Goal: Task Accomplishment & Management: Use online tool/utility

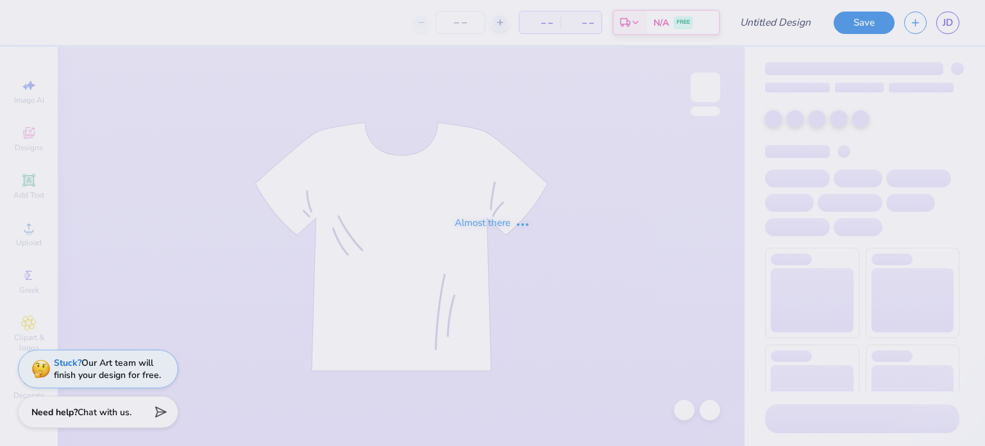
type input "s4"
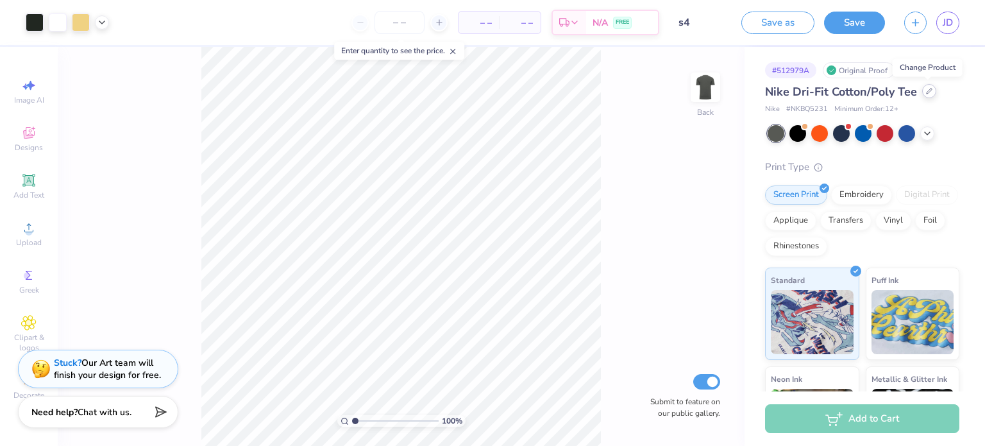
click at [930, 90] on icon at bounding box center [929, 91] width 6 height 6
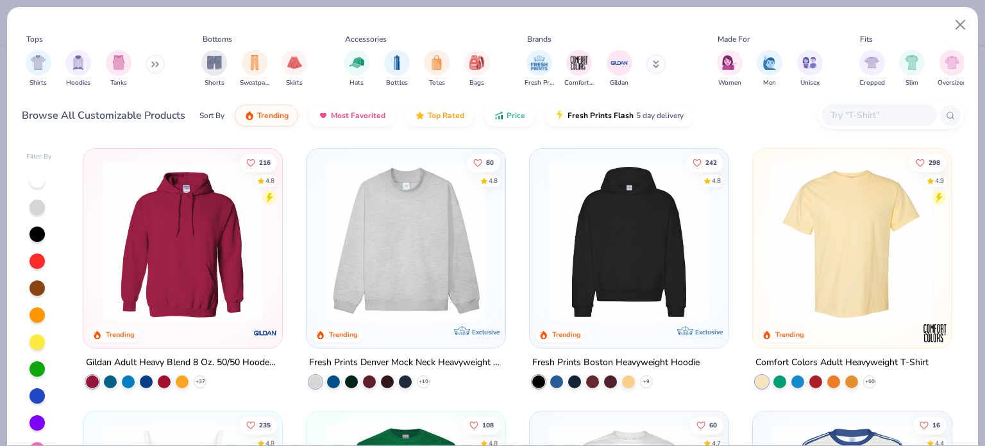
drag, startPoint x: 984, startPoint y: 173, endPoint x: 984, endPoint y: 190, distance: 18.0
click at [984, 190] on div "Tops Shirts Hoodies Tanks Bottoms Shorts Sweatpants Skirts Accessories Hats Bot…" at bounding box center [492, 223] width 985 height 446
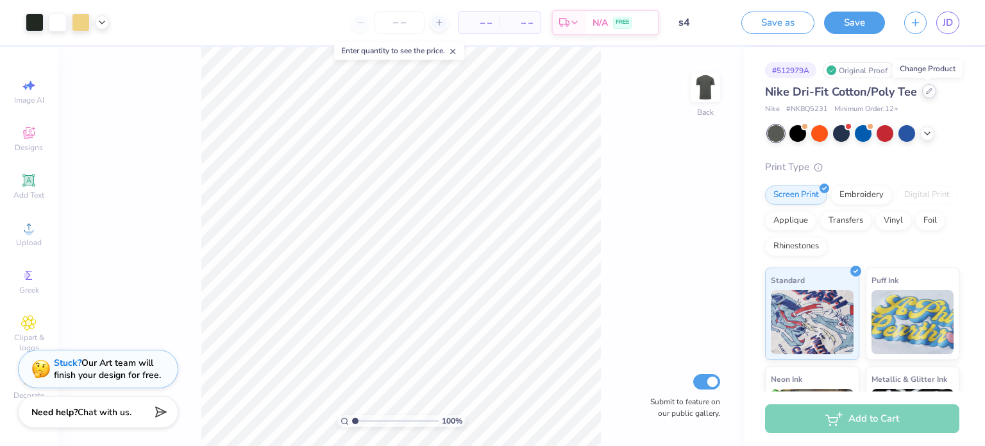
click at [926, 90] on icon at bounding box center [929, 91] width 6 height 6
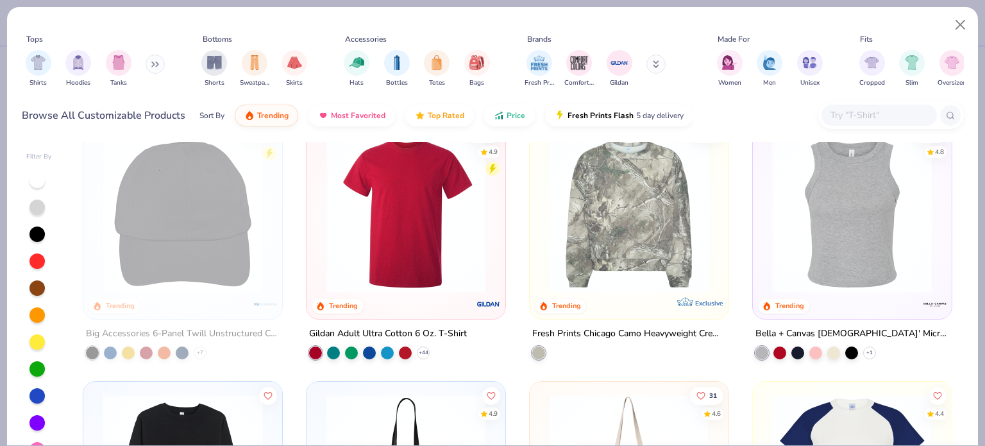
scroll to position [2653, 0]
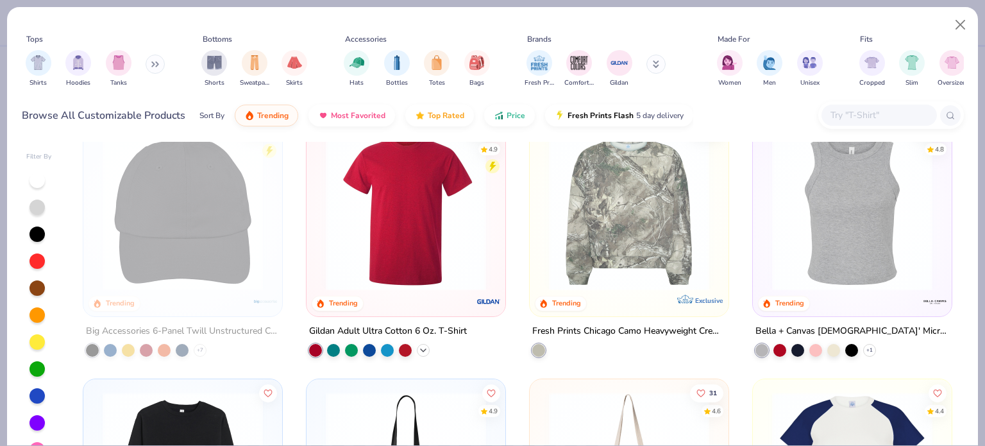
click at [425, 348] on icon at bounding box center [423, 349] width 10 height 10
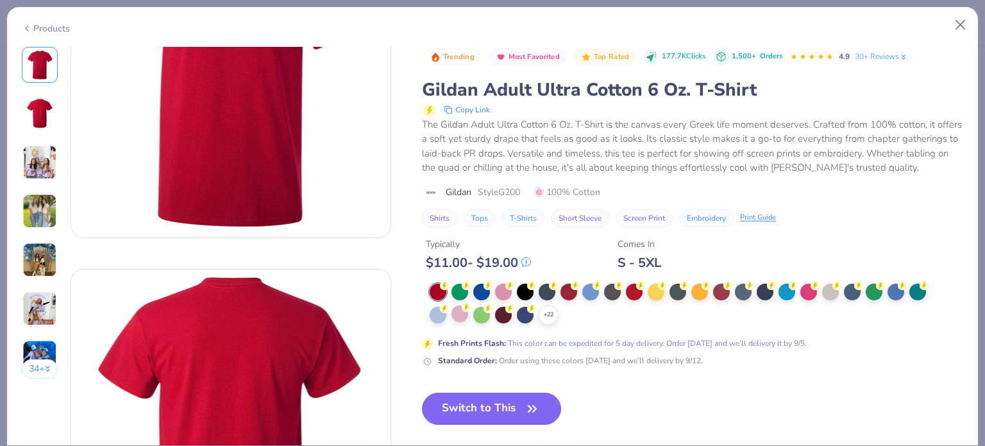
scroll to position [122, 0]
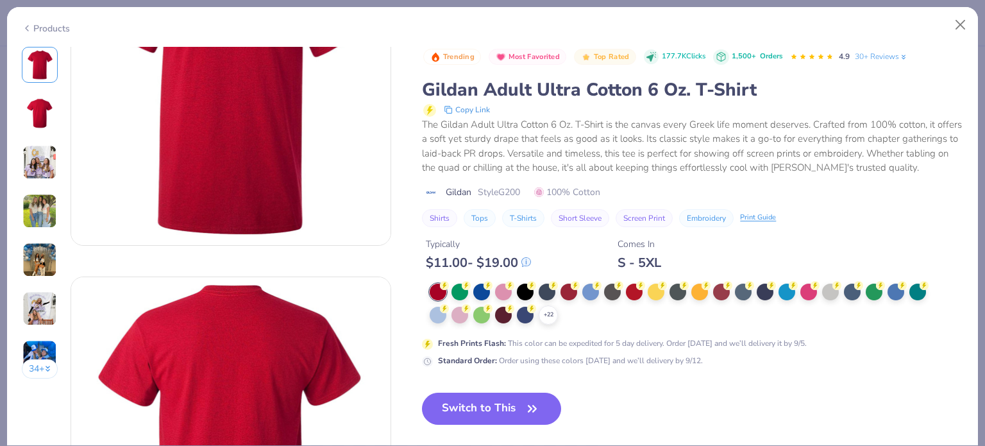
click at [31, 365] on button "34 +" at bounding box center [40, 368] width 37 height 19
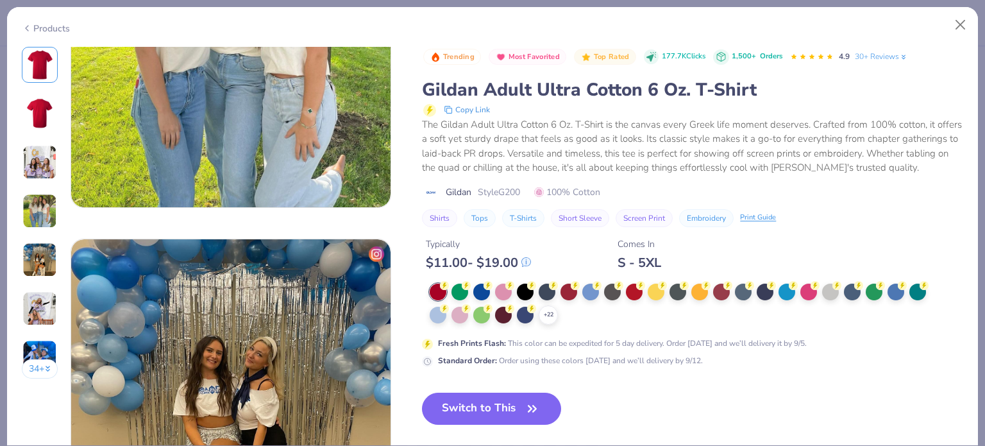
scroll to position [918, 0]
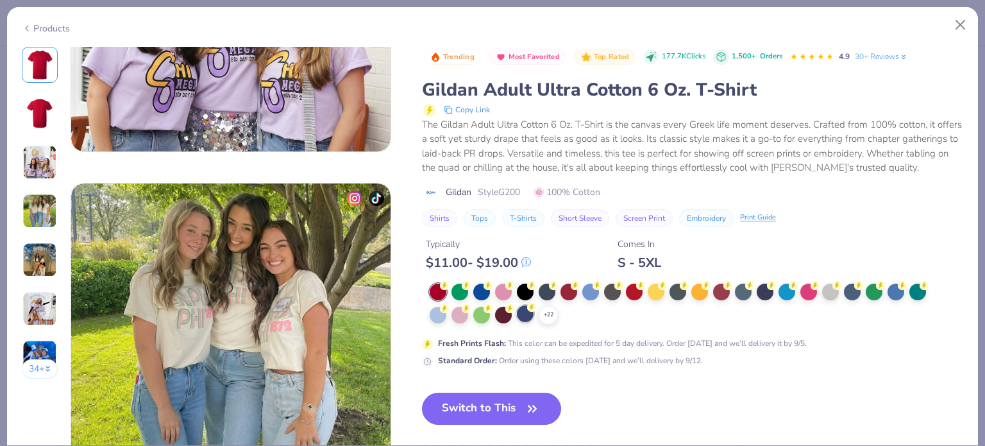
click at [473, 400] on button "Switch to This" at bounding box center [491, 408] width 139 height 32
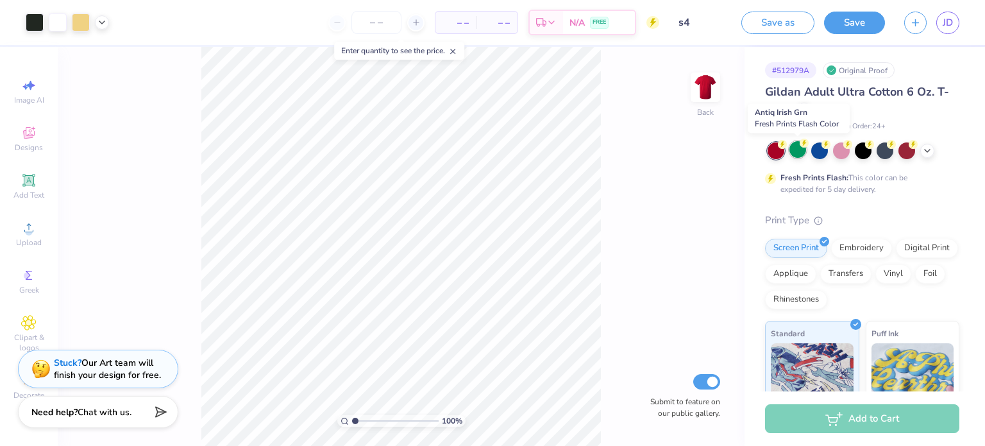
click at [795, 149] on div at bounding box center [797, 149] width 17 height 17
click at [864, 154] on div at bounding box center [863, 149] width 17 height 17
click at [923, 151] on icon at bounding box center [927, 149] width 10 height 10
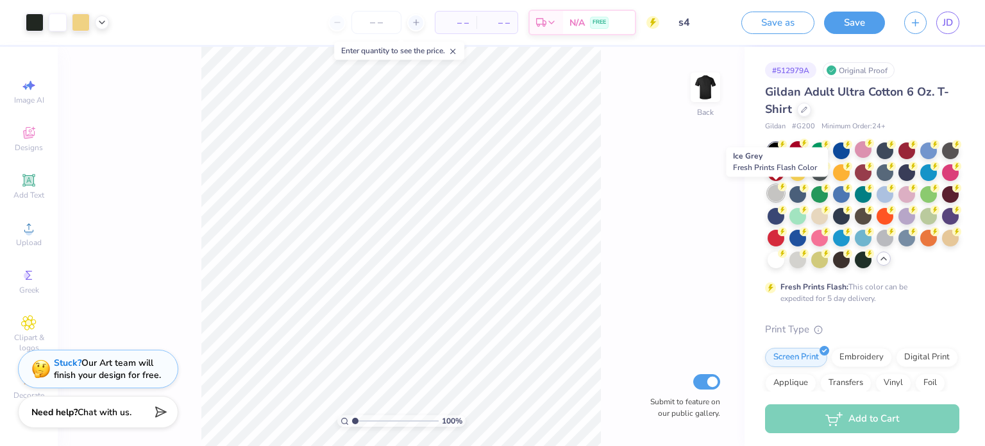
click at [773, 198] on div at bounding box center [776, 193] width 17 height 17
